Goal: Navigation & Orientation: Go to known website

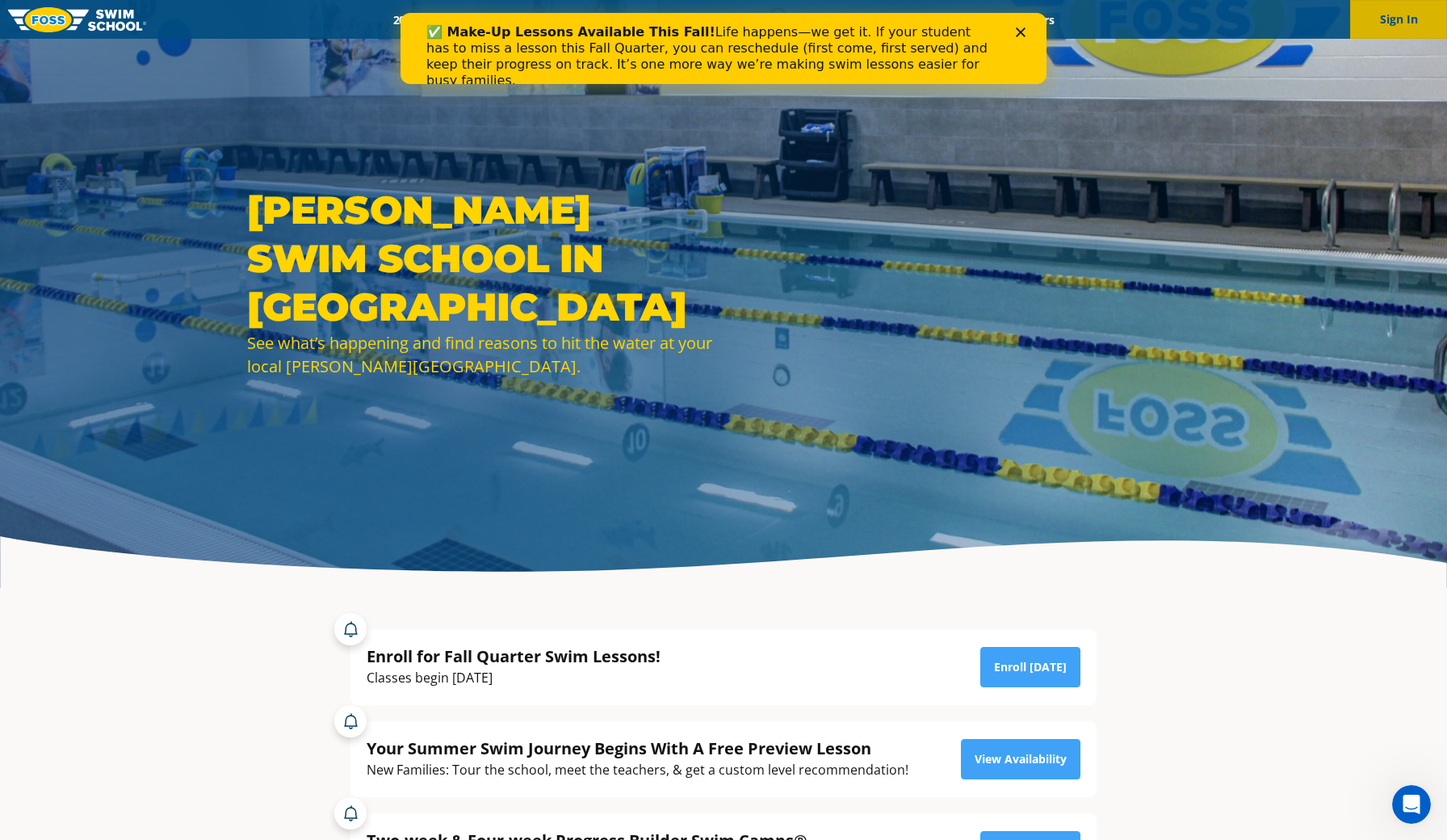
click at [1417, 16] on button "Sign In" at bounding box center [1399, 19] width 97 height 39
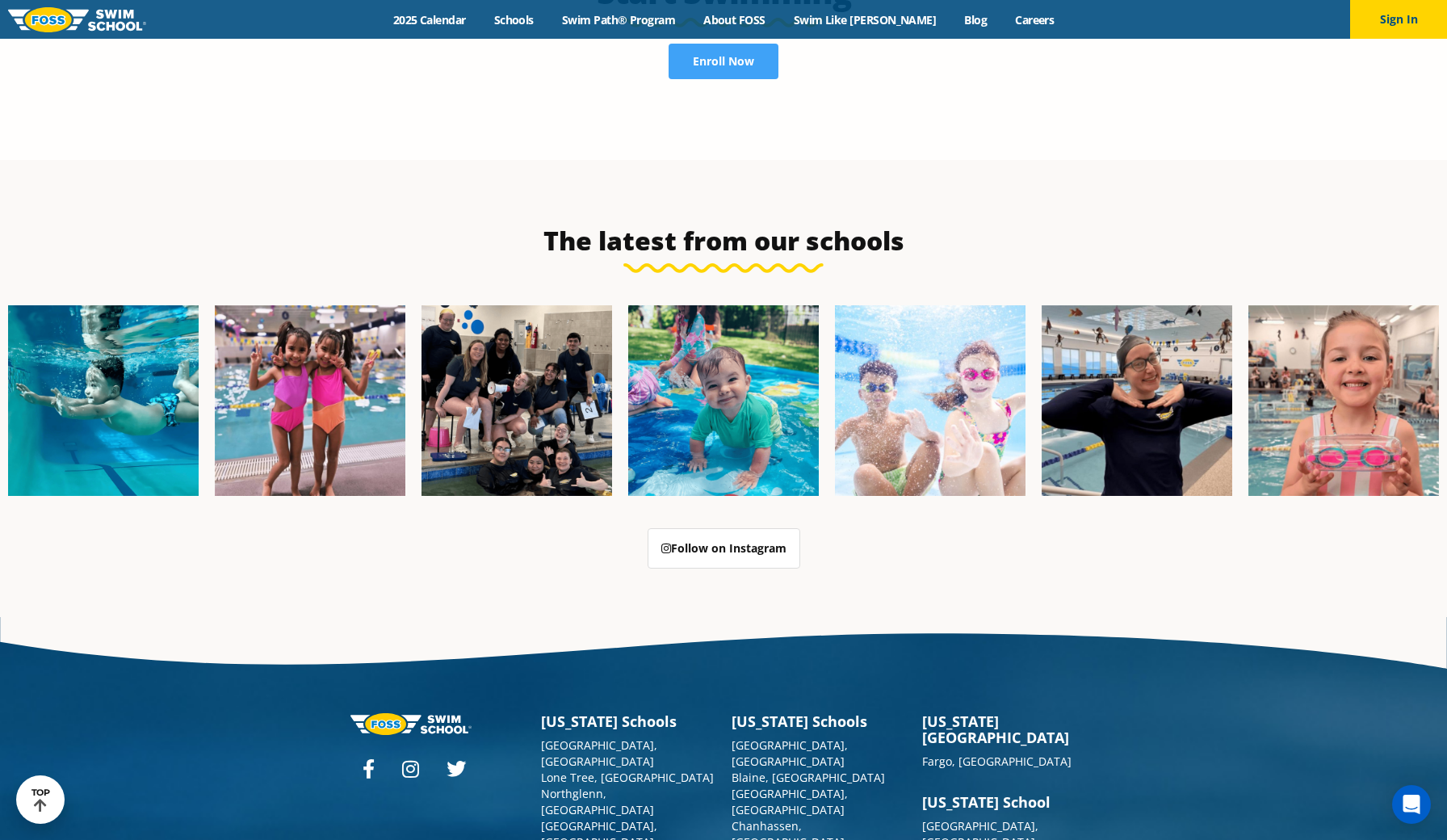
scroll to position [3902, 0]
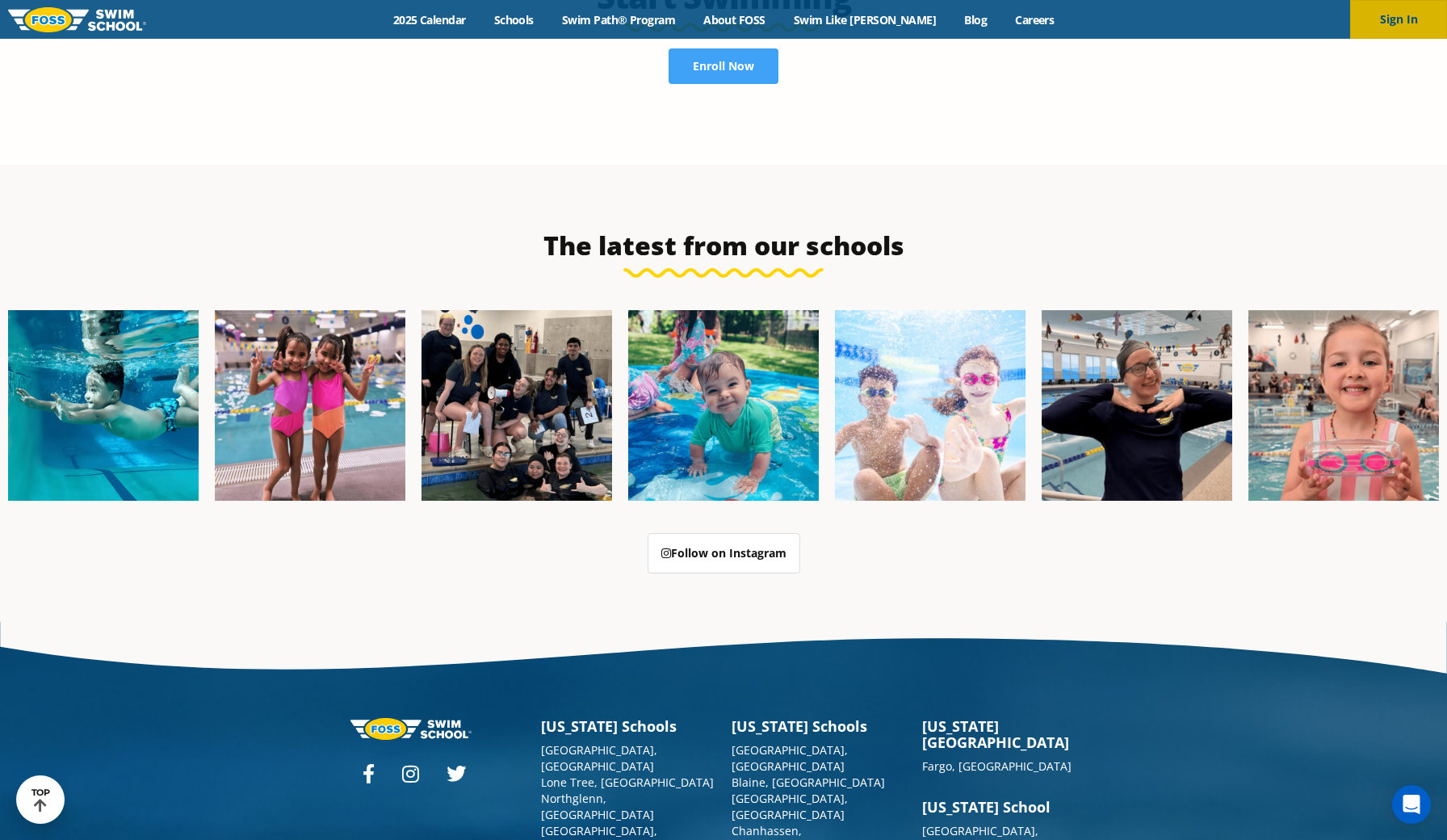
click at [1406, 21] on button "Sign In" at bounding box center [1399, 19] width 97 height 39
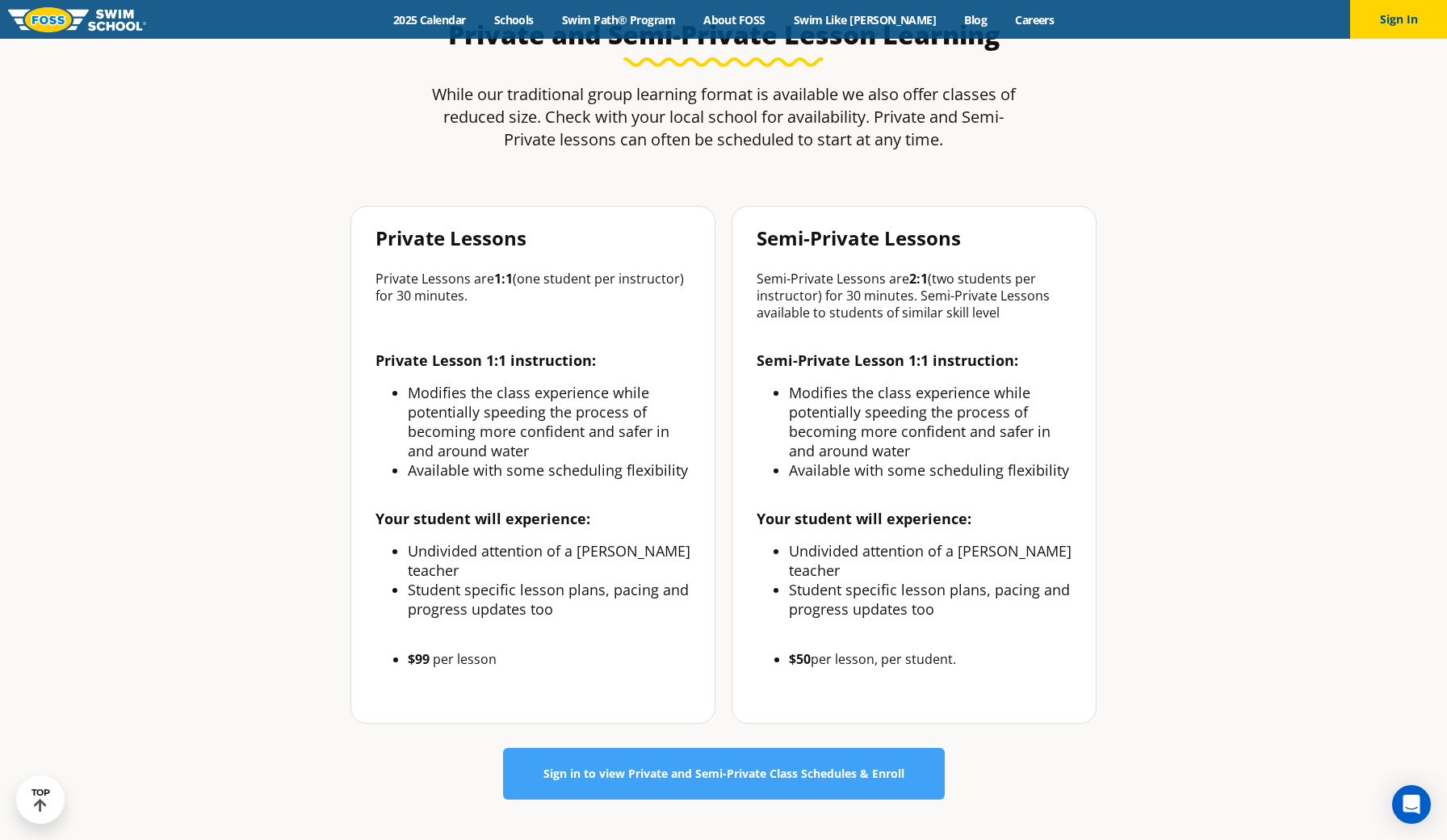
scroll to position [631, 0]
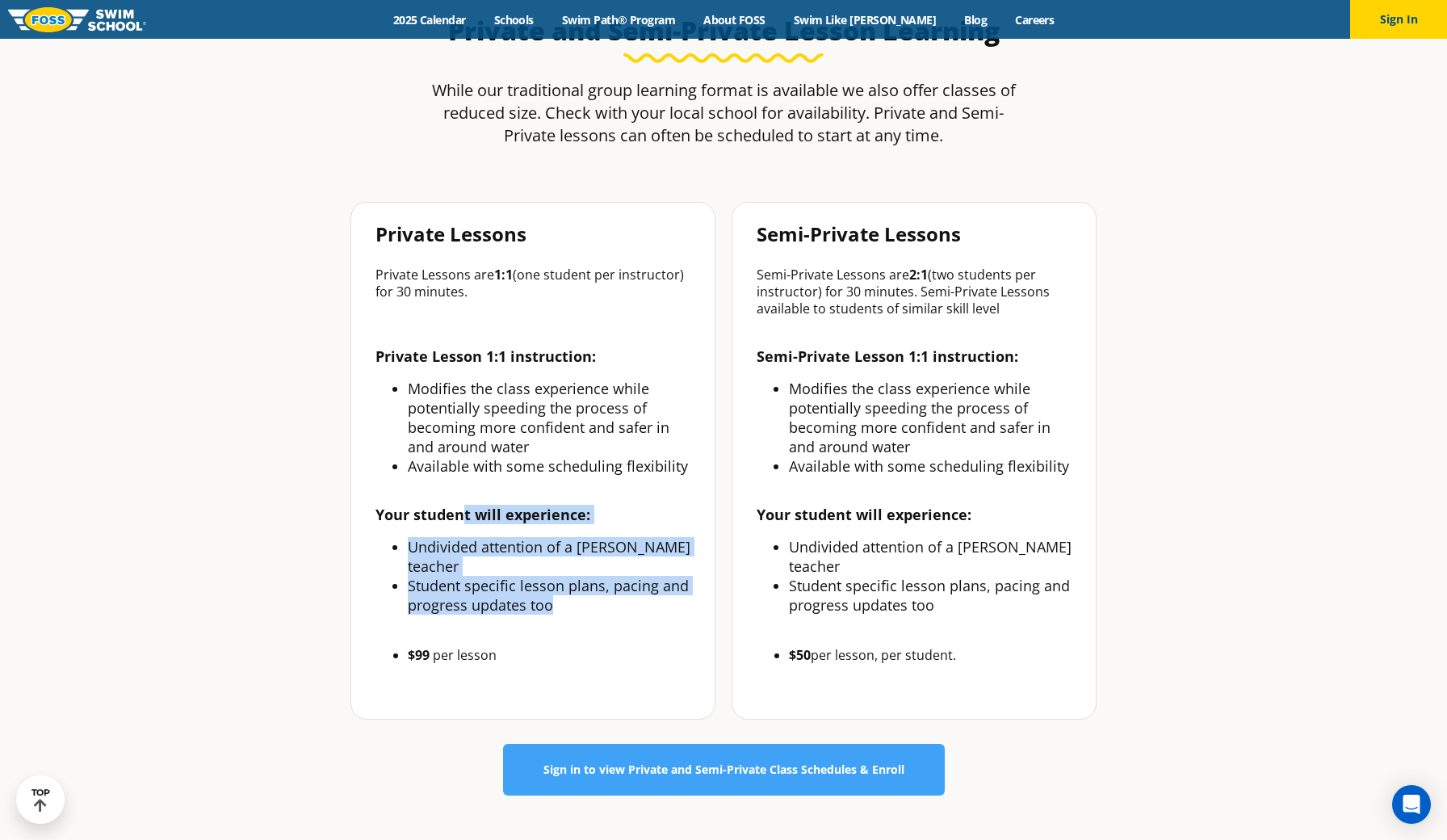
drag, startPoint x: 562, startPoint y: 588, endPoint x: 465, endPoint y: 518, distance: 119.6
click at [465, 518] on div "Your student will experience: Undivided attention of a FOSS teacher Student spe…" at bounding box center [533, 559] width 315 height 110
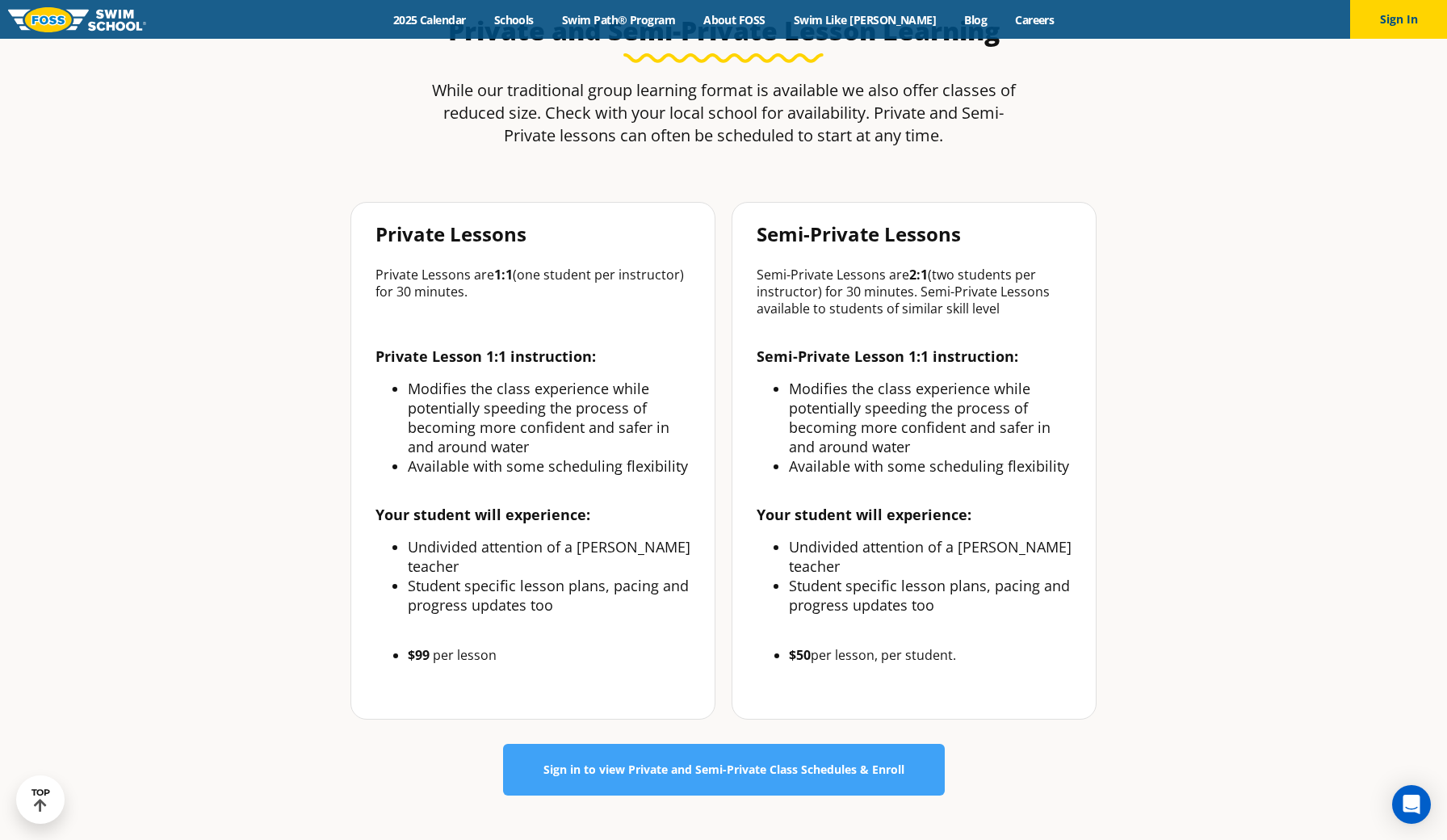
click at [410, 515] on strong "Your student will experience:" at bounding box center [483, 514] width 215 height 19
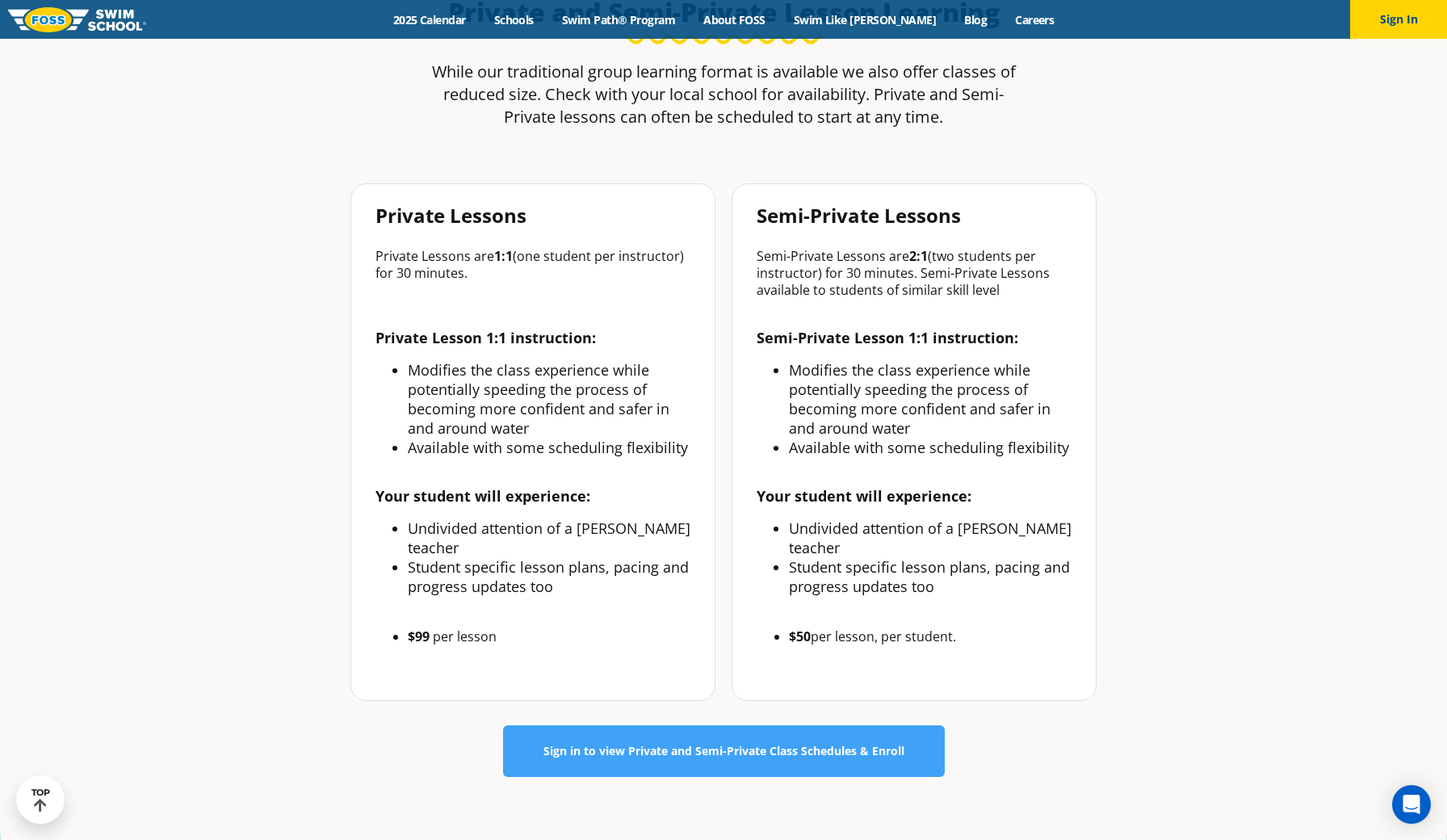
scroll to position [648, 0]
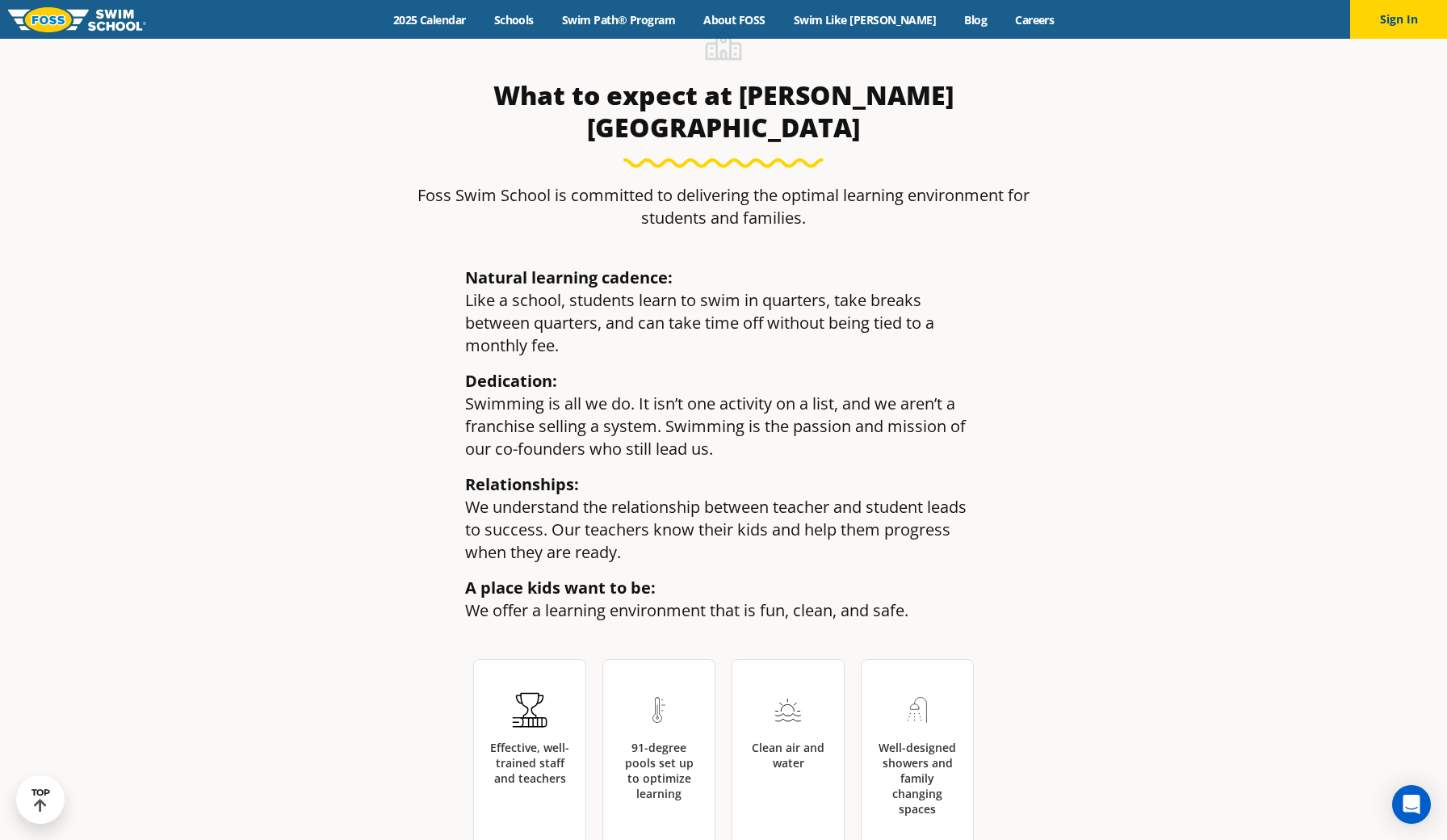
scroll to position [2280, 0]
